Goal: Navigation & Orientation: Find specific page/section

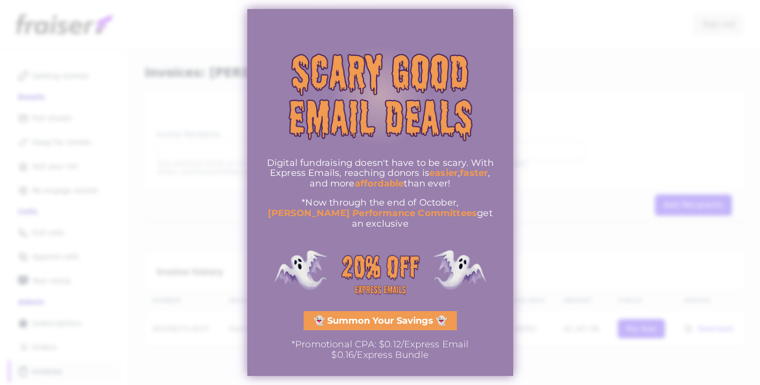
click at [564, 93] on div at bounding box center [380, 192] width 760 height 385
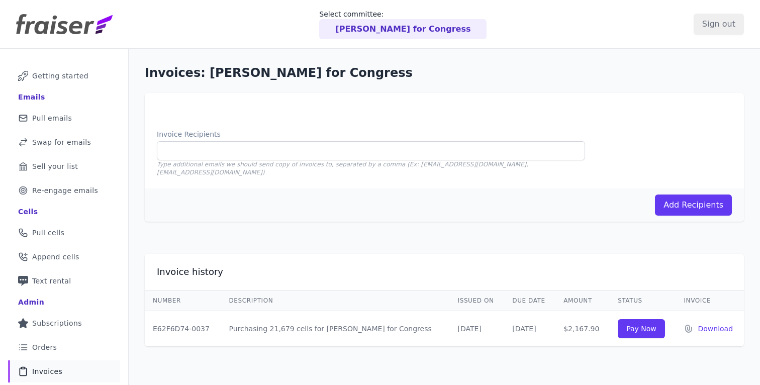
click at [411, 32] on p "Pia Dandiya for Congress" at bounding box center [402, 29] width 135 height 12
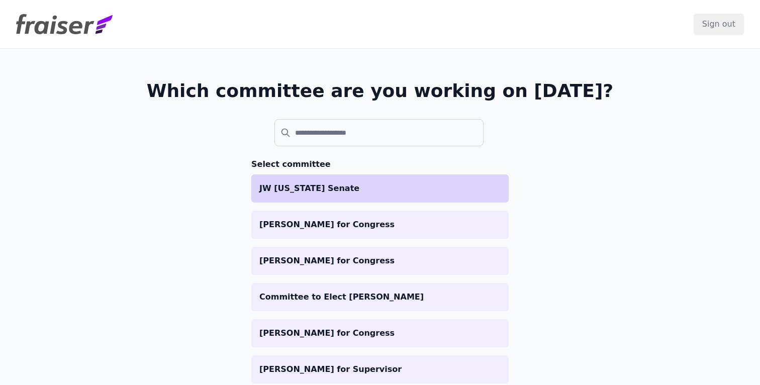
click at [331, 193] on p "JW Kentucky Senate" at bounding box center [380, 189] width 241 height 12
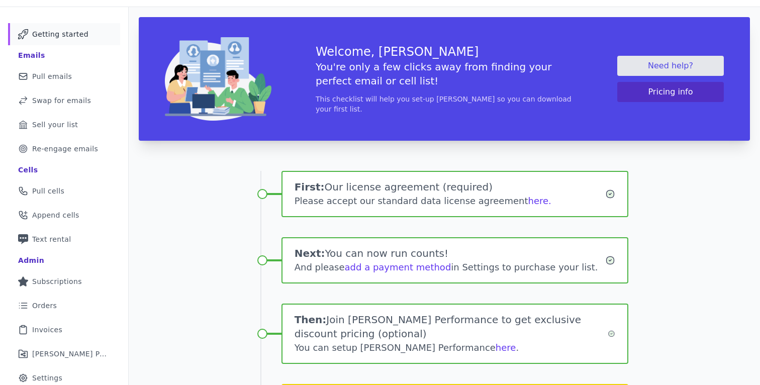
scroll to position [43, 0]
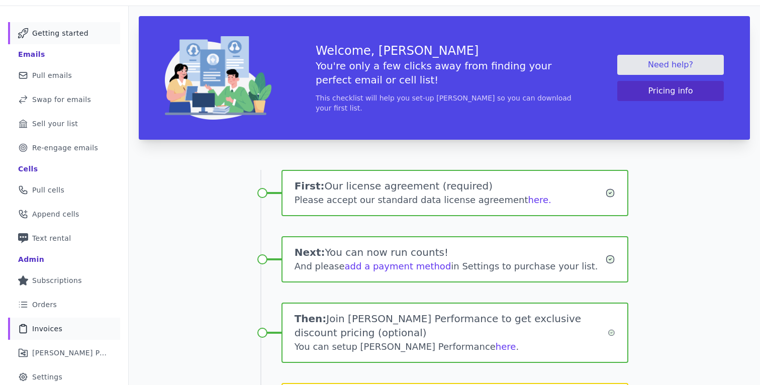
click at [80, 333] on link "Clipboard Icon Outline of a clipboard Invoices" at bounding box center [64, 329] width 112 height 22
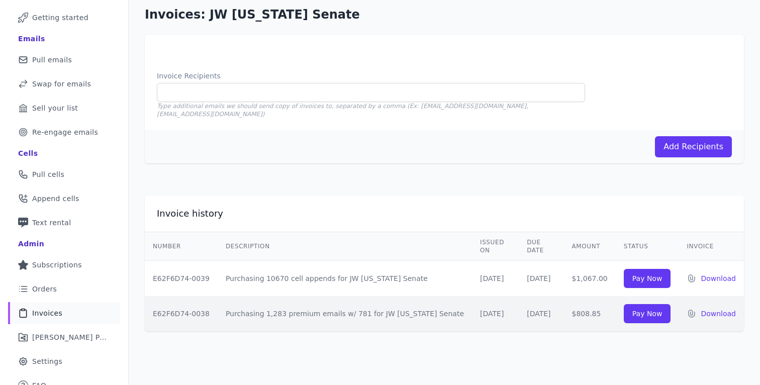
scroll to position [70, 0]
